Goal: Task Accomplishment & Management: Use online tool/utility

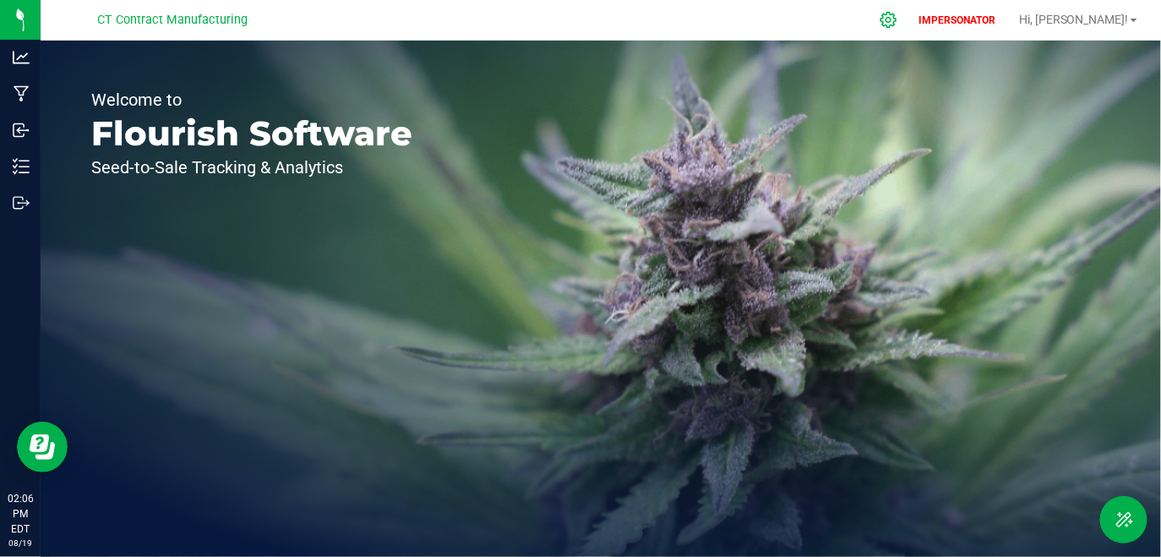
click at [897, 25] on icon at bounding box center [889, 20] width 16 height 16
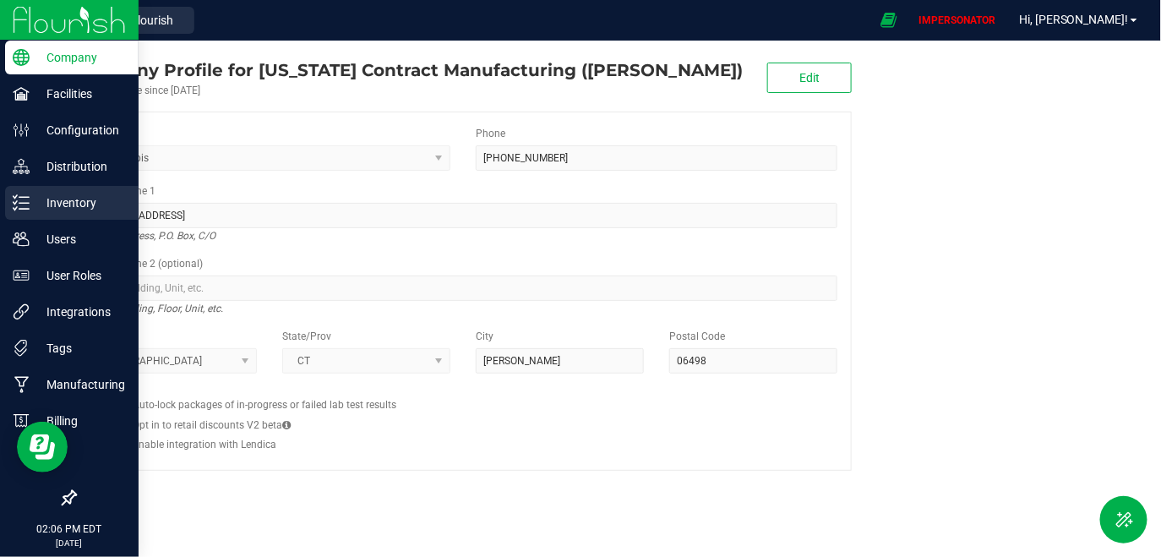
click at [64, 198] on p "Inventory" at bounding box center [80, 203] width 101 height 20
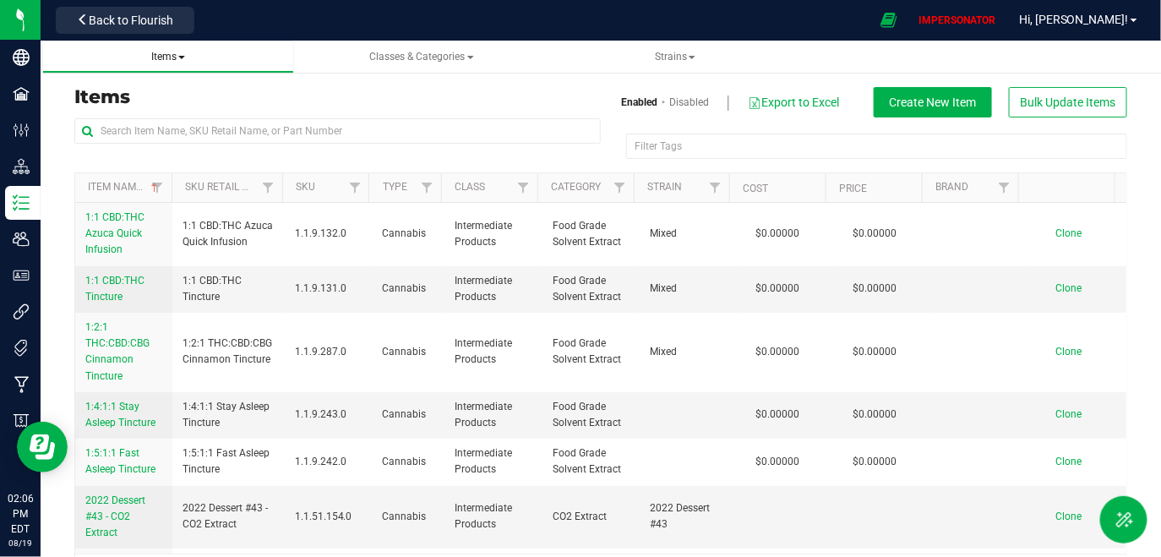
click at [172, 53] on span "Items" at bounding box center [168, 57] width 34 height 12
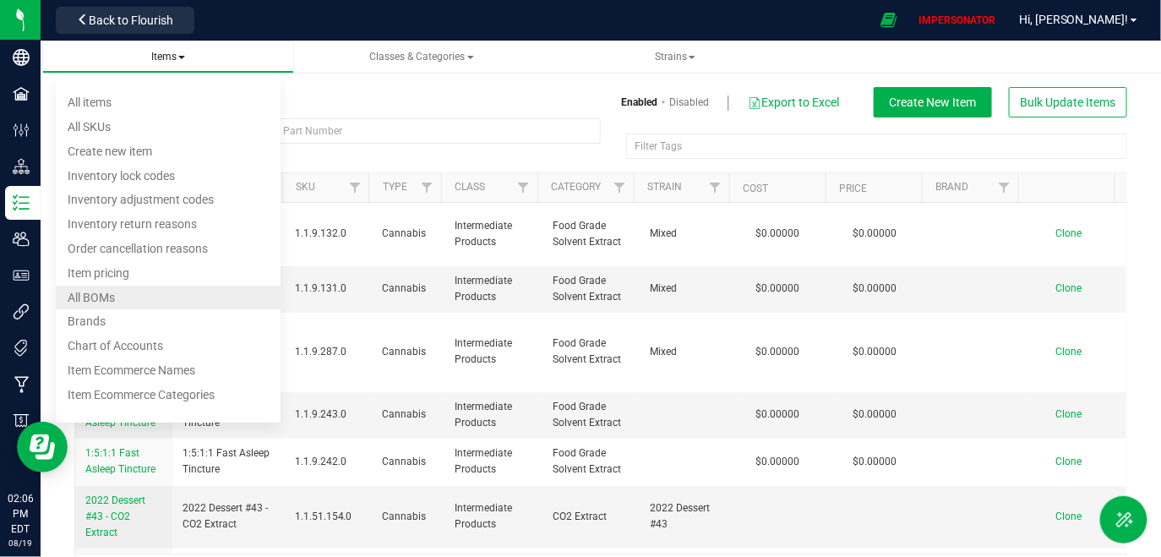
click at [123, 298] on li "All BOMs" at bounding box center [168, 298] width 225 height 25
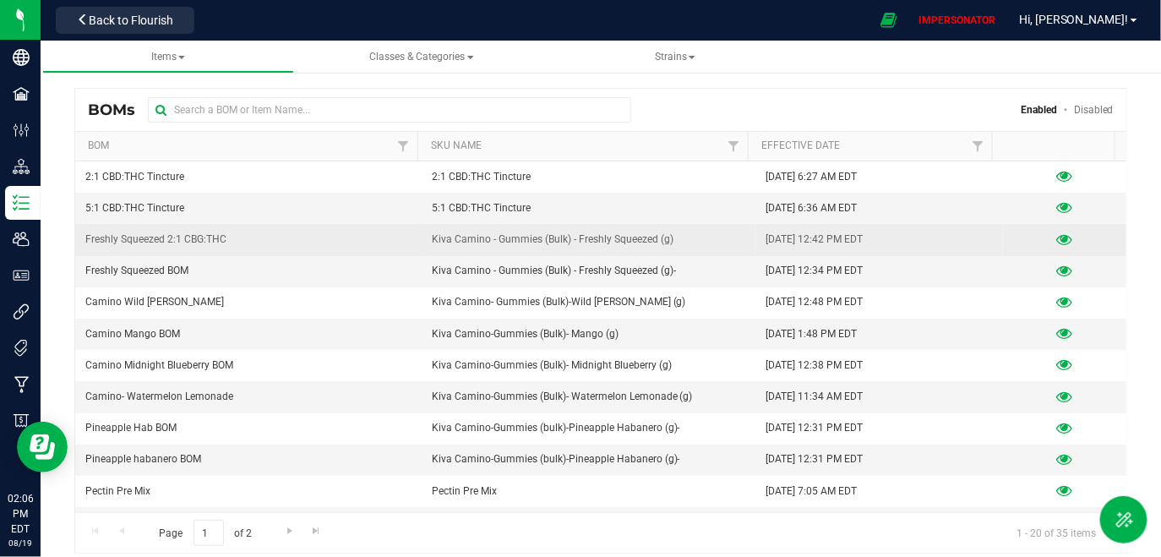
click at [1057, 234] on icon at bounding box center [1065, 240] width 16 height 12
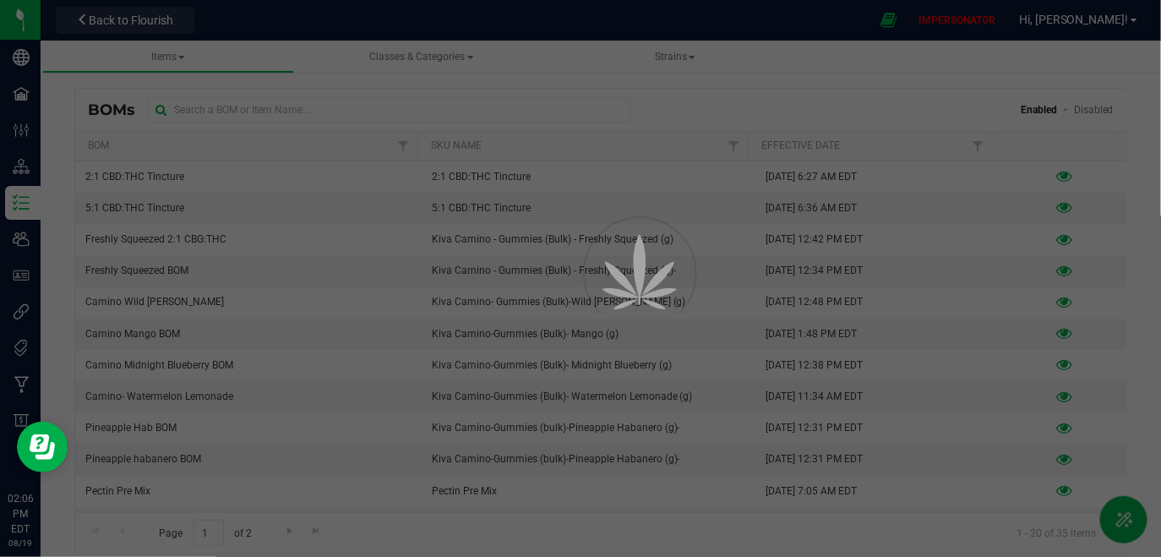
select select "22"
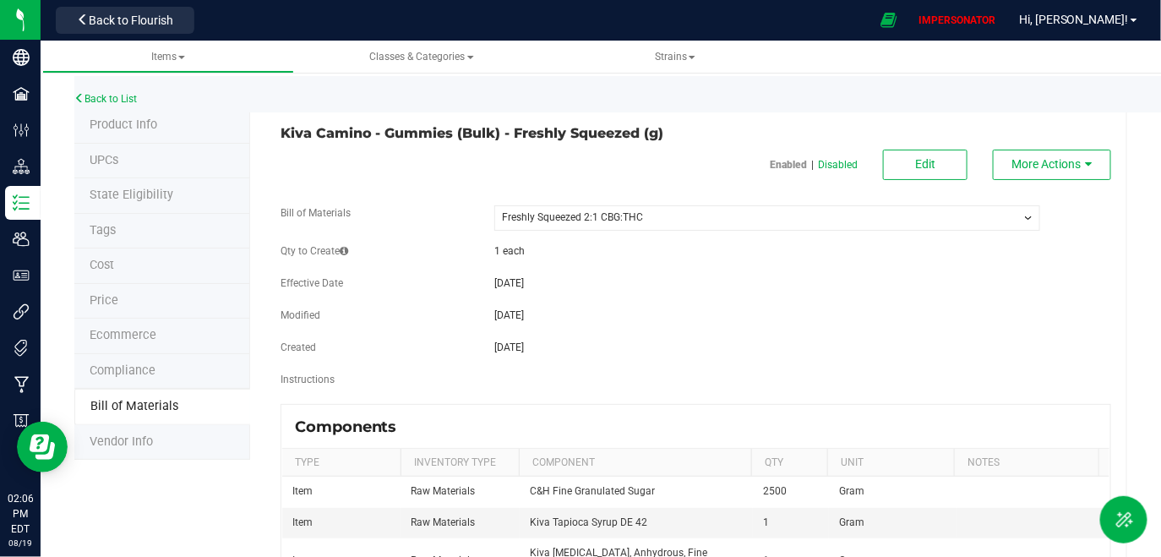
click at [114, 91] on div "Back to List" at bounding box center [654, 94] width 1161 height 36
click at [130, 101] on link "Back to List" at bounding box center [105, 99] width 63 height 12
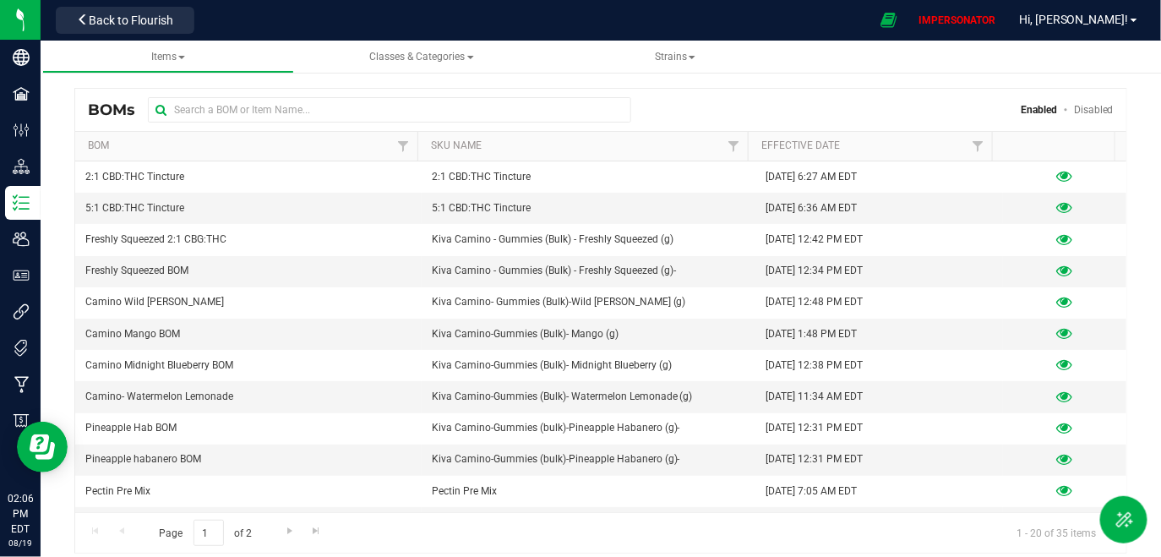
scroll to position [265, 0]
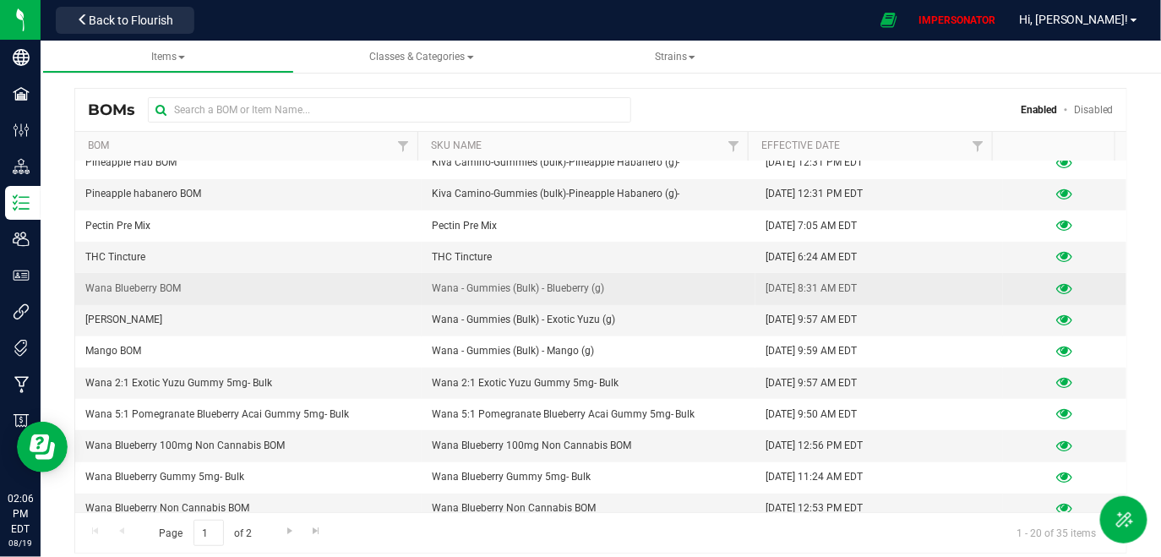
click at [1057, 283] on icon at bounding box center [1065, 289] width 16 height 12
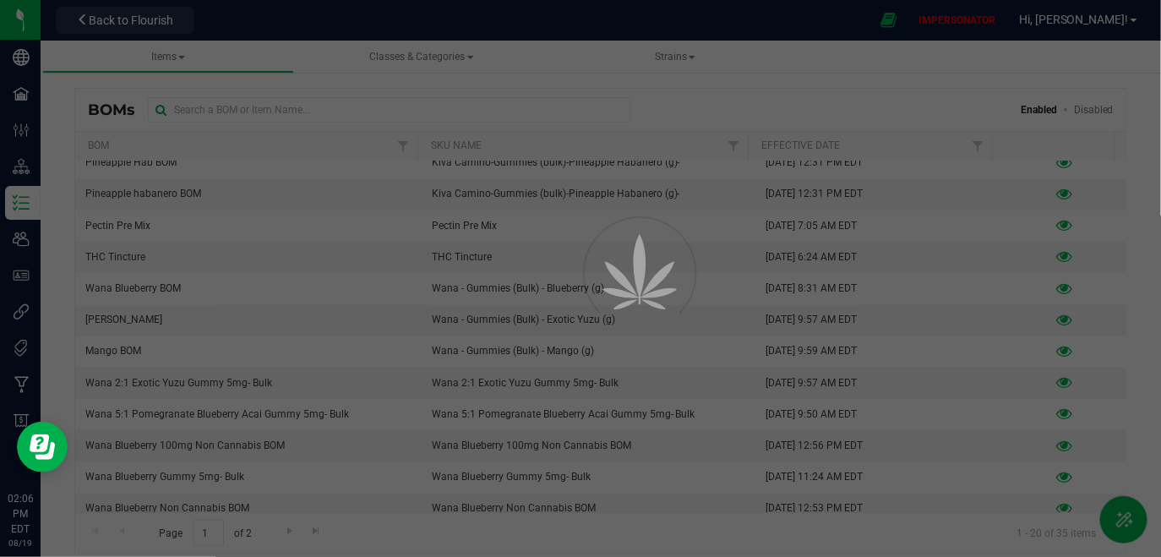
select select "31"
